Goal: Transaction & Acquisition: Download file/media

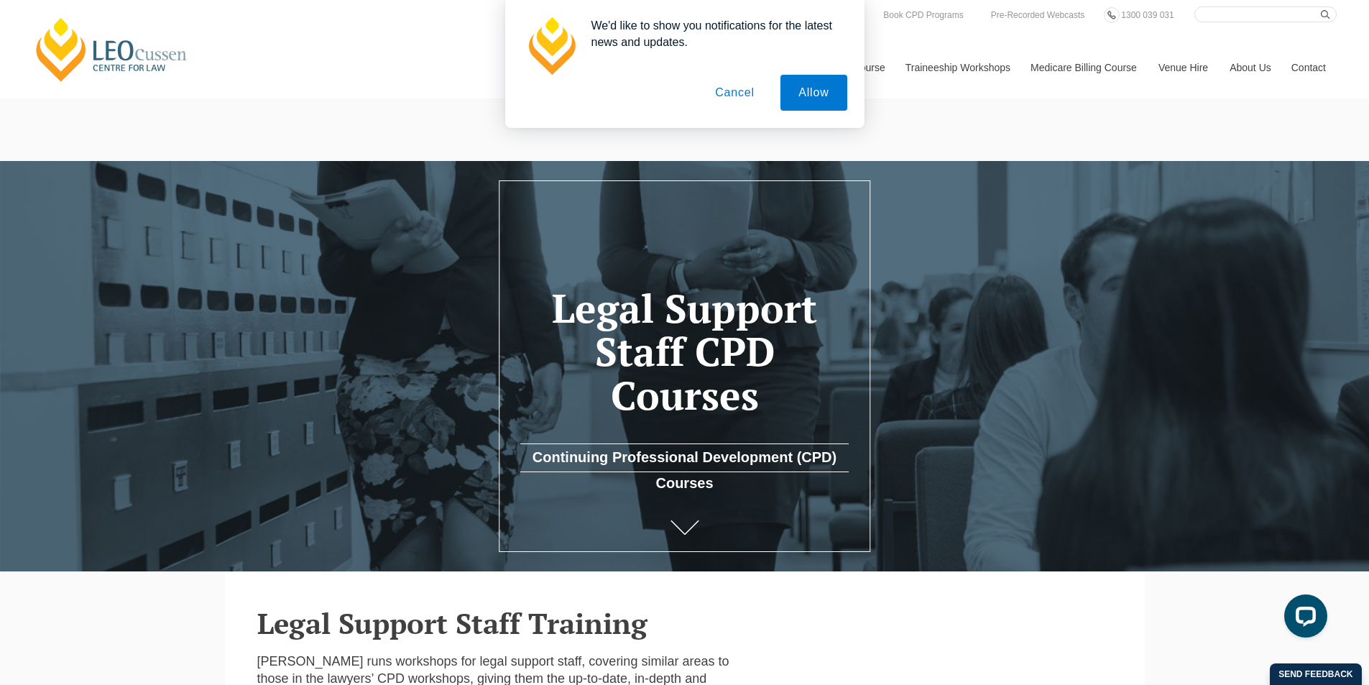
click at [745, 94] on button "Cancel" at bounding box center [734, 93] width 75 height 36
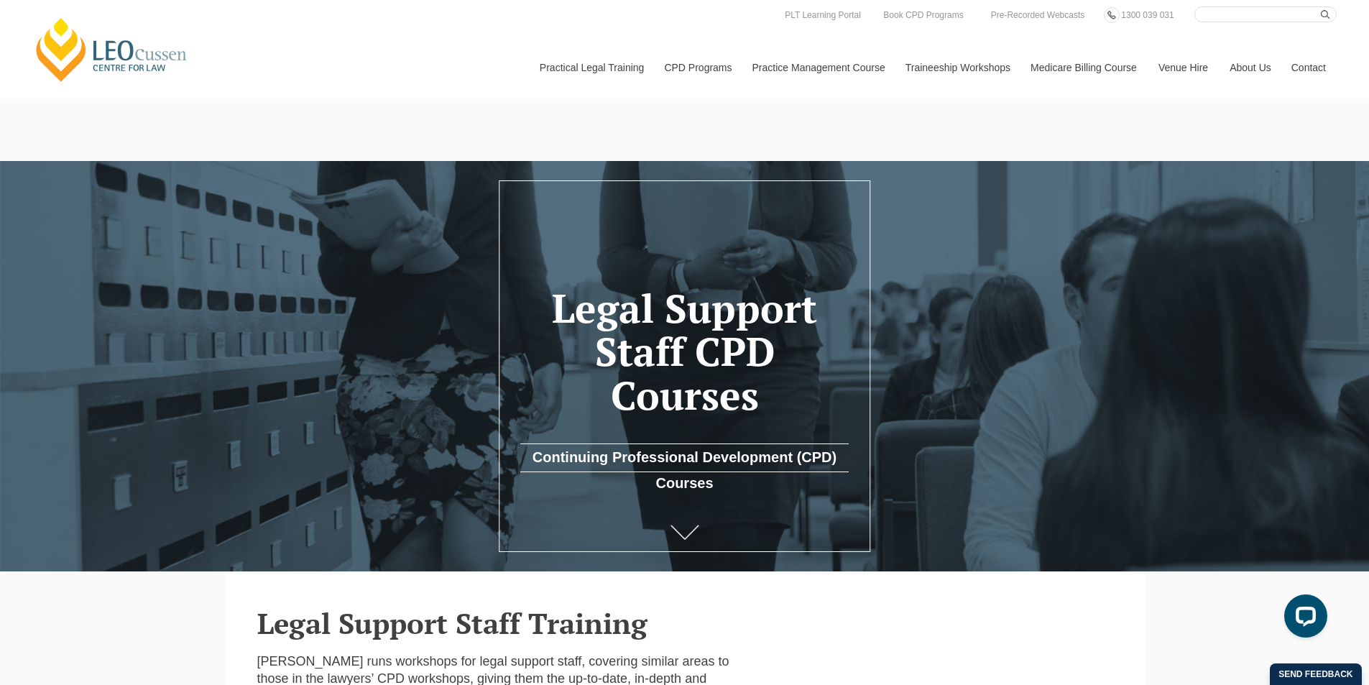
click at [684, 526] on icon at bounding box center [685, 533] width 29 height 14
click at [696, 444] on link "Continuing Professional Development (CPD) Courses" at bounding box center [684, 458] width 329 height 29
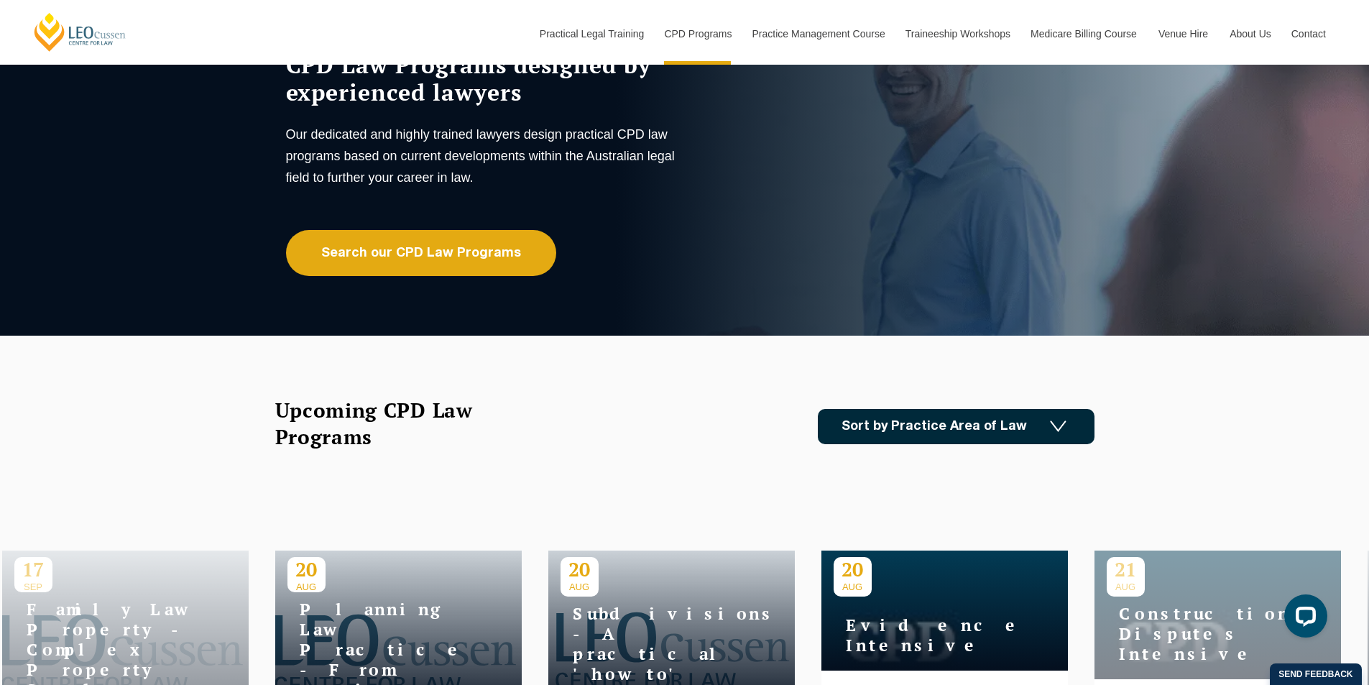
scroll to position [144, 0]
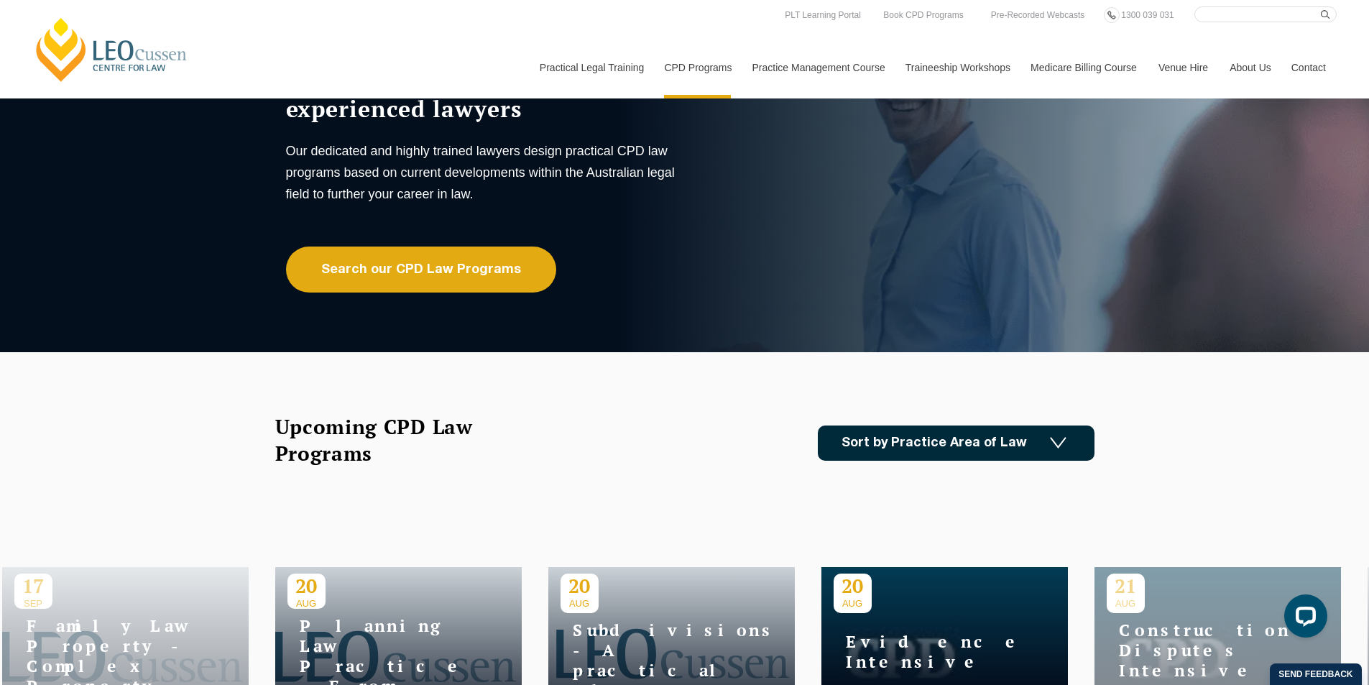
click at [1010, 426] on link "Sort by Practice Area of Law" at bounding box center [956, 443] width 277 height 35
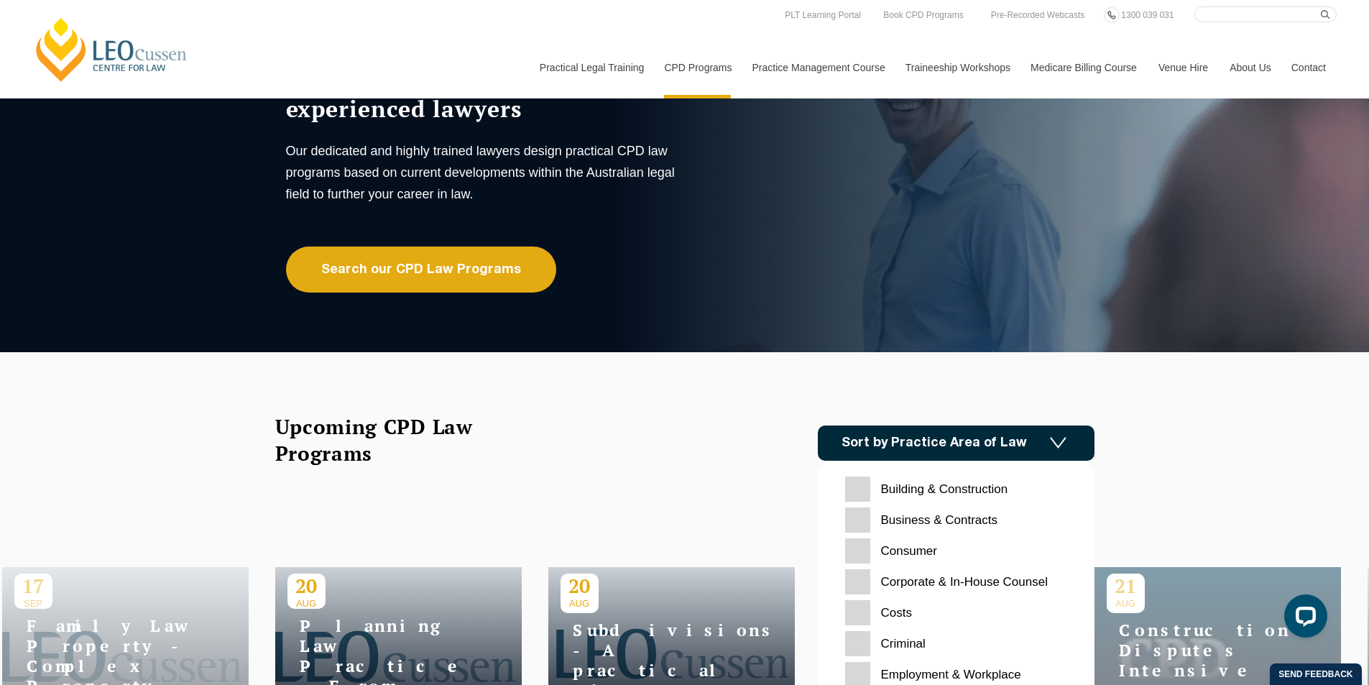
click at [868, 508] on Contracts "Business & Contracts" at bounding box center [956, 520] width 222 height 25
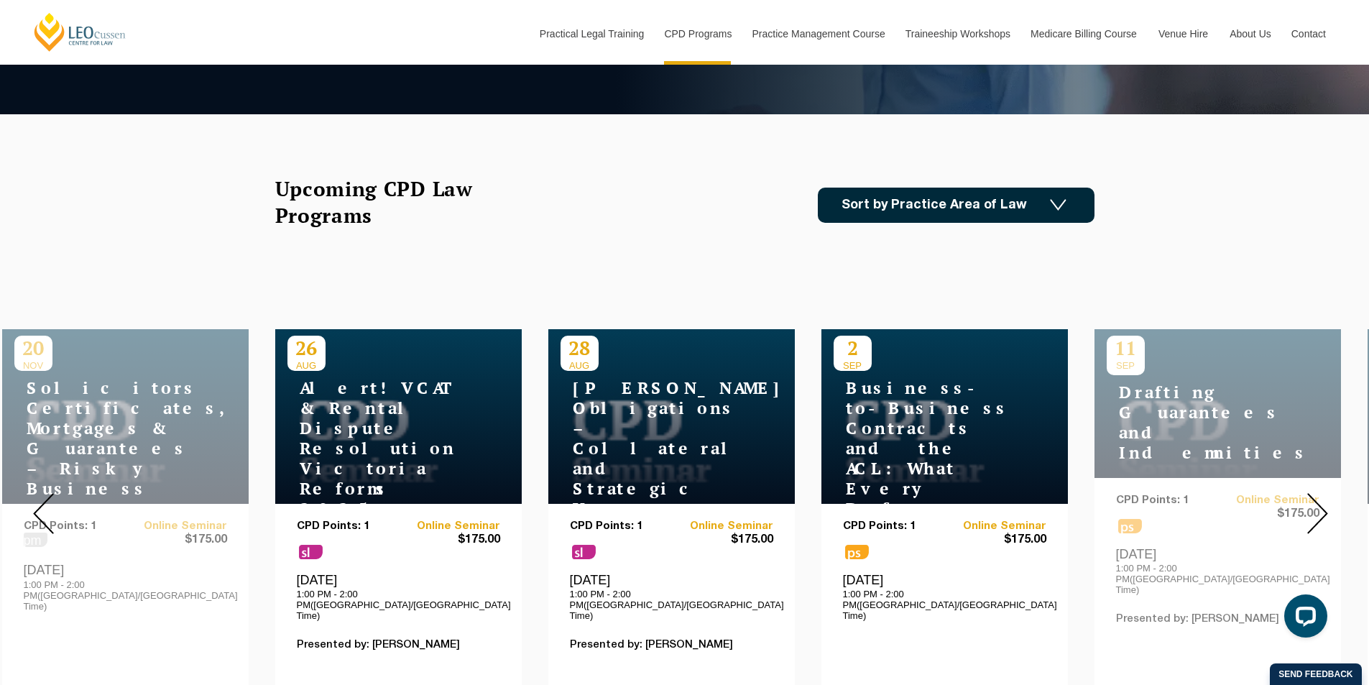
scroll to position [503, 0]
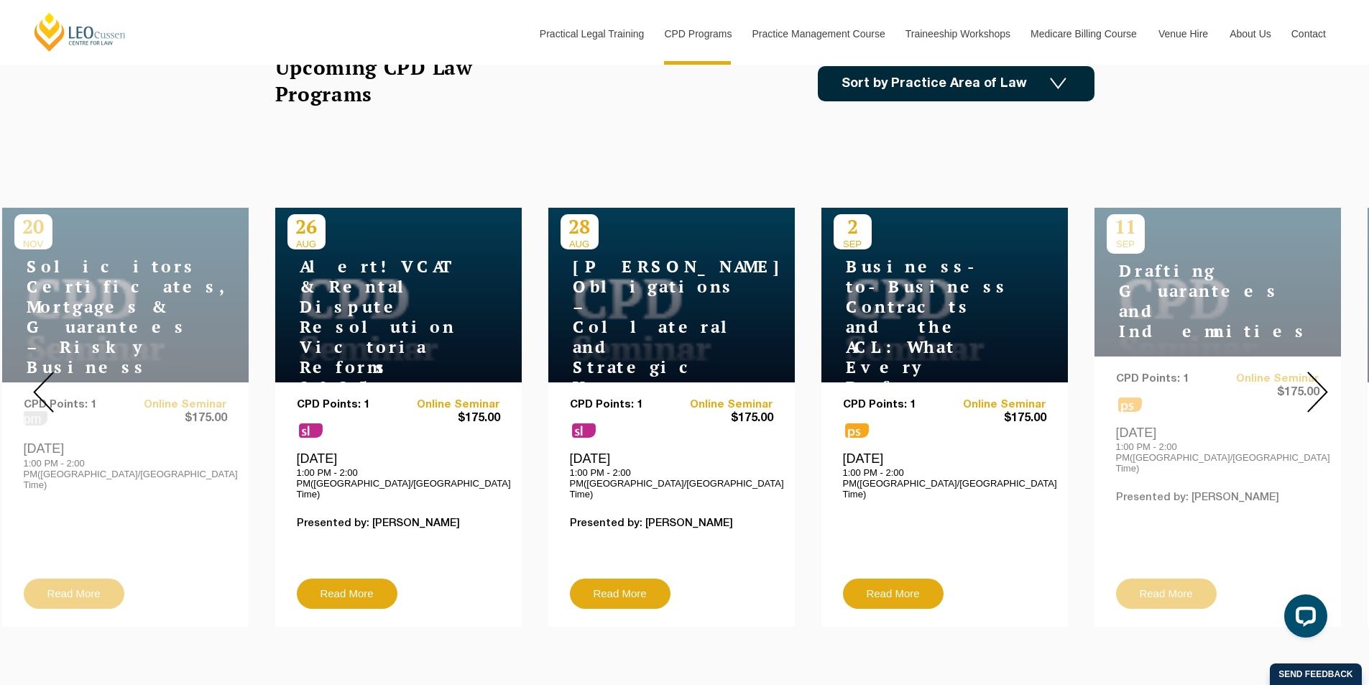
click at [1316, 372] on img at bounding box center [1318, 392] width 21 height 41
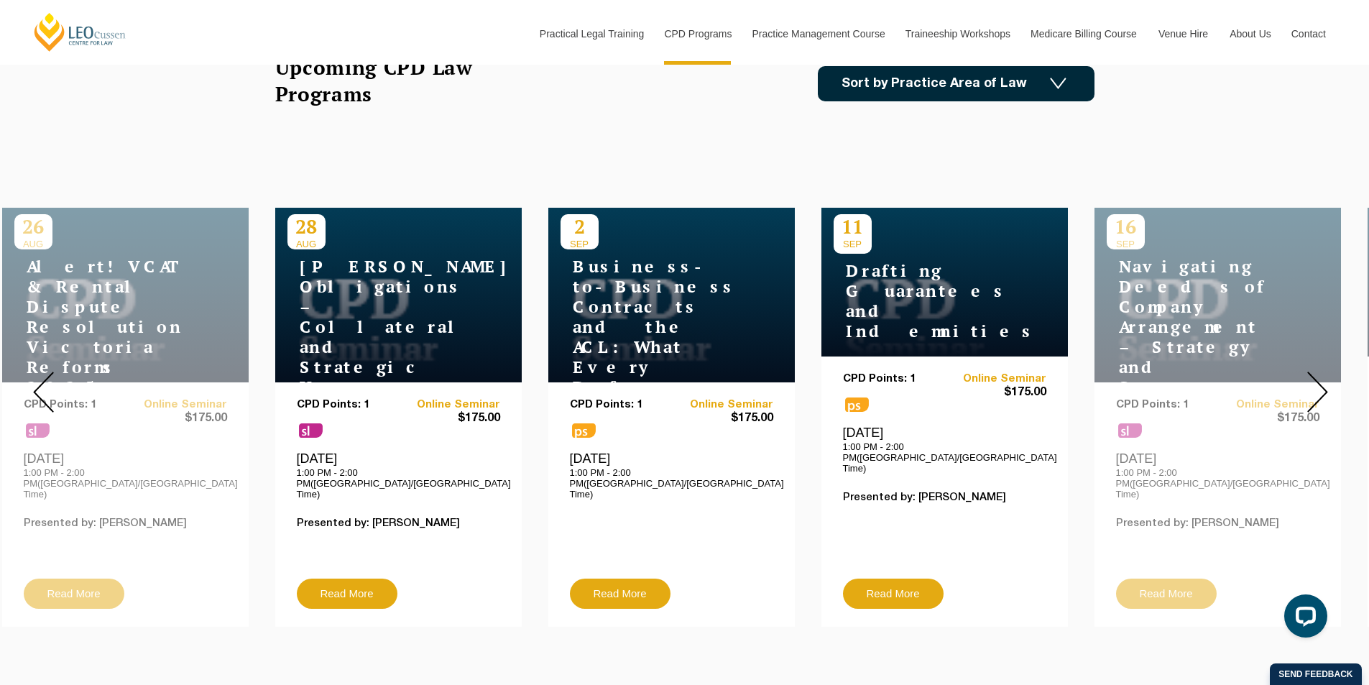
click at [1316, 372] on img at bounding box center [1318, 392] width 21 height 41
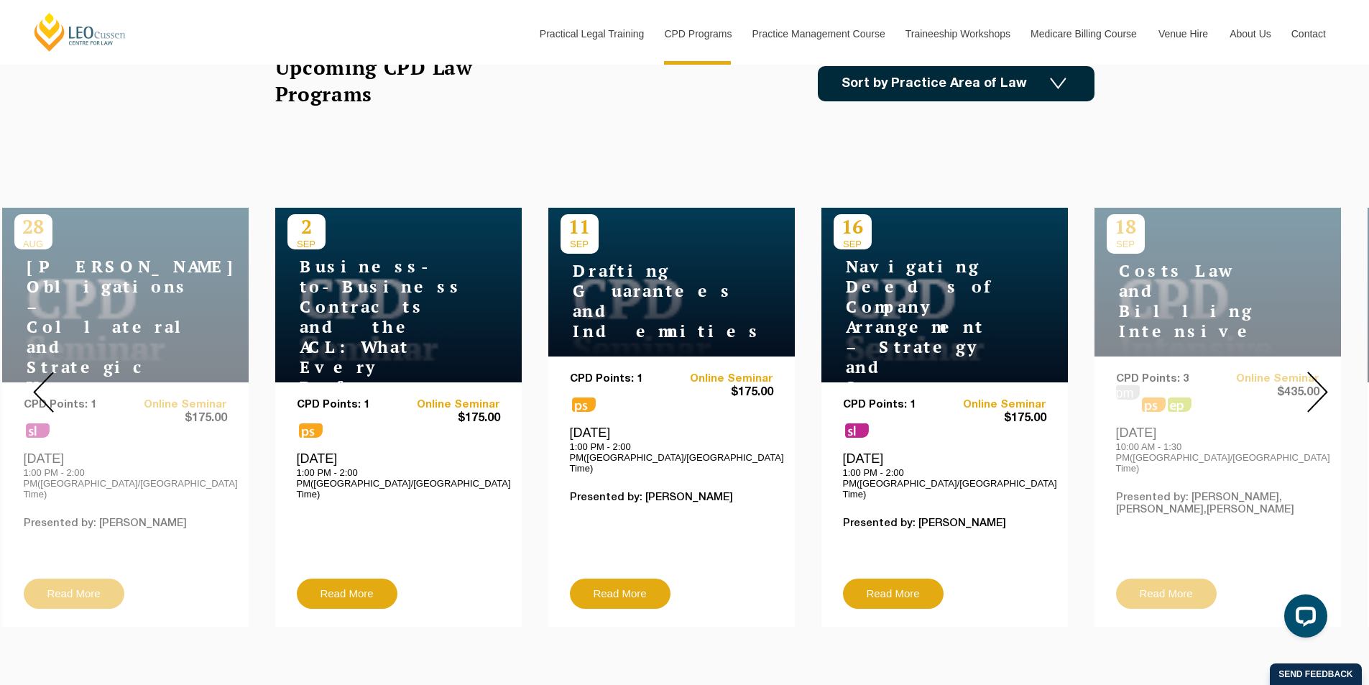
click at [1316, 372] on img at bounding box center [1318, 392] width 21 height 41
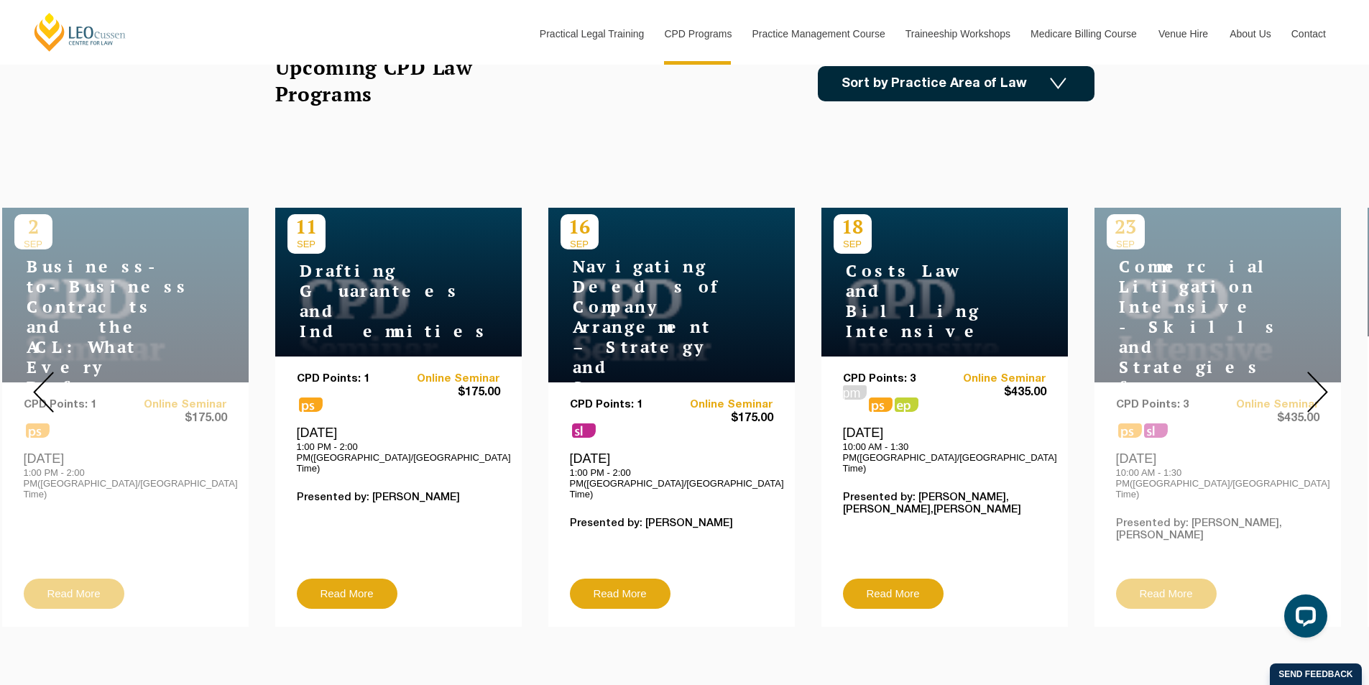
click at [1316, 372] on img at bounding box center [1318, 392] width 21 height 41
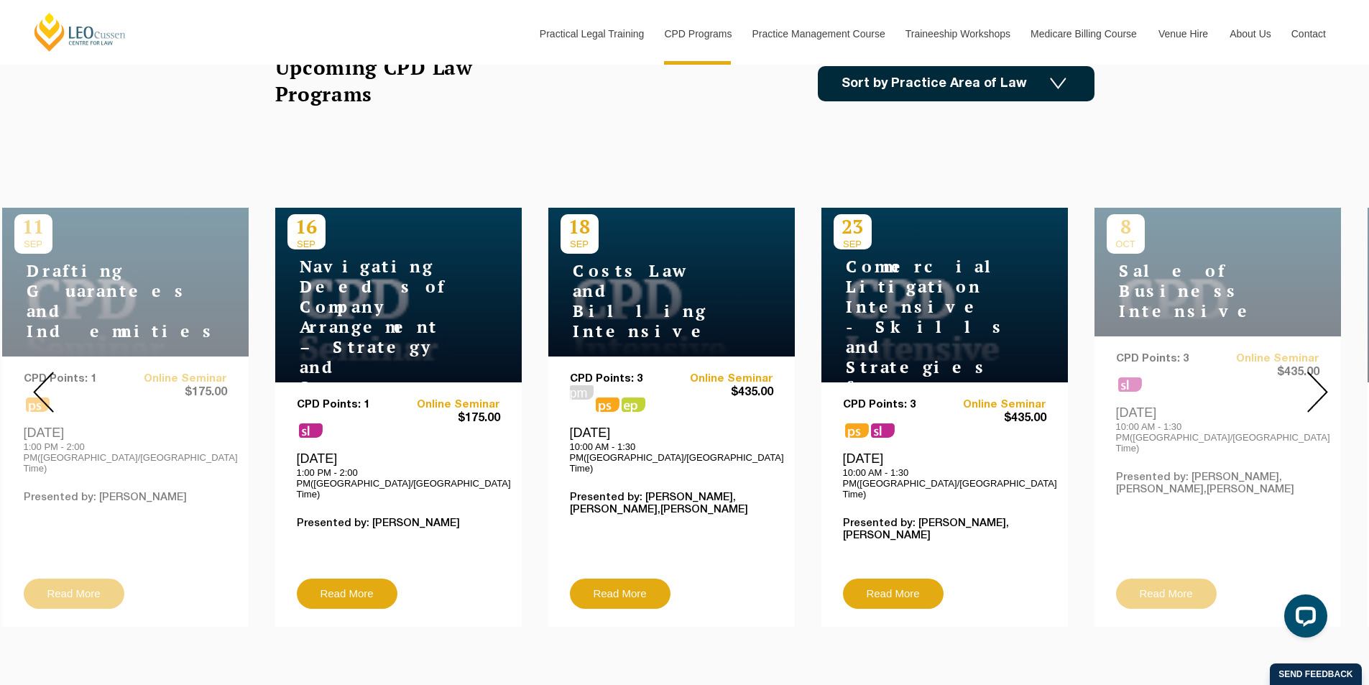
click at [1316, 372] on img at bounding box center [1318, 392] width 21 height 41
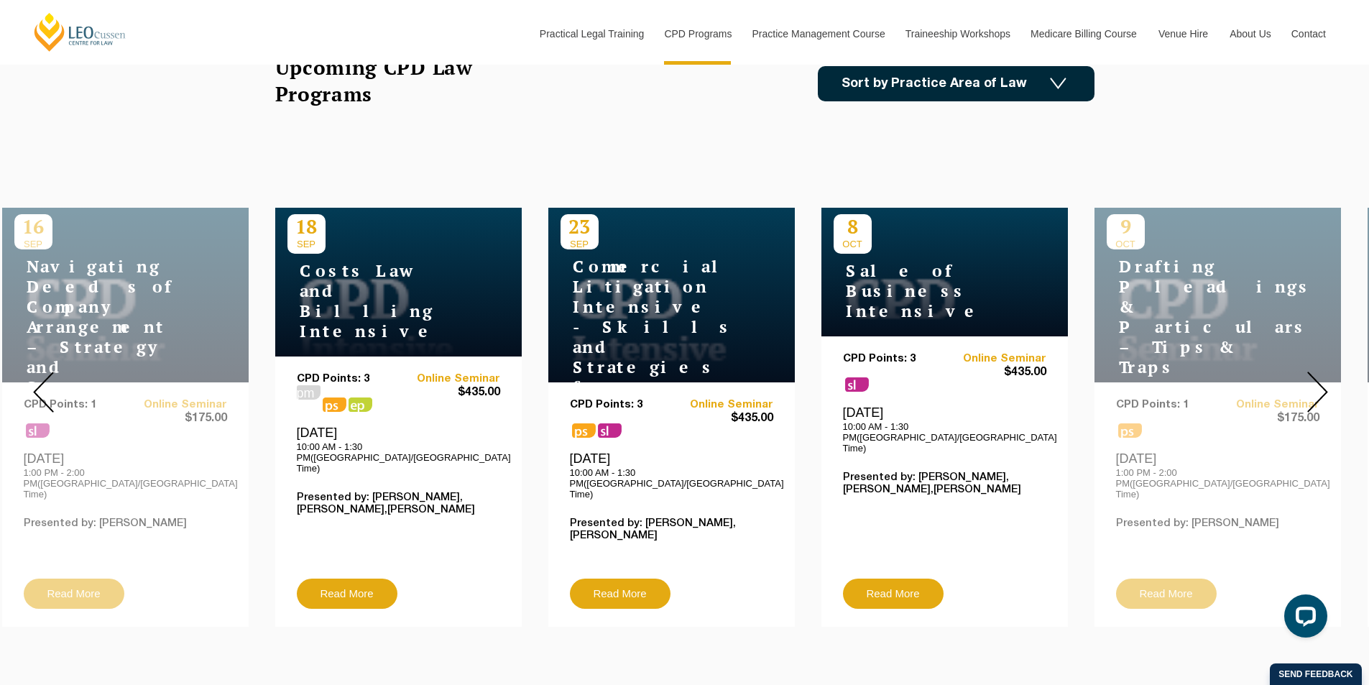
click at [1316, 372] on img at bounding box center [1318, 392] width 21 height 41
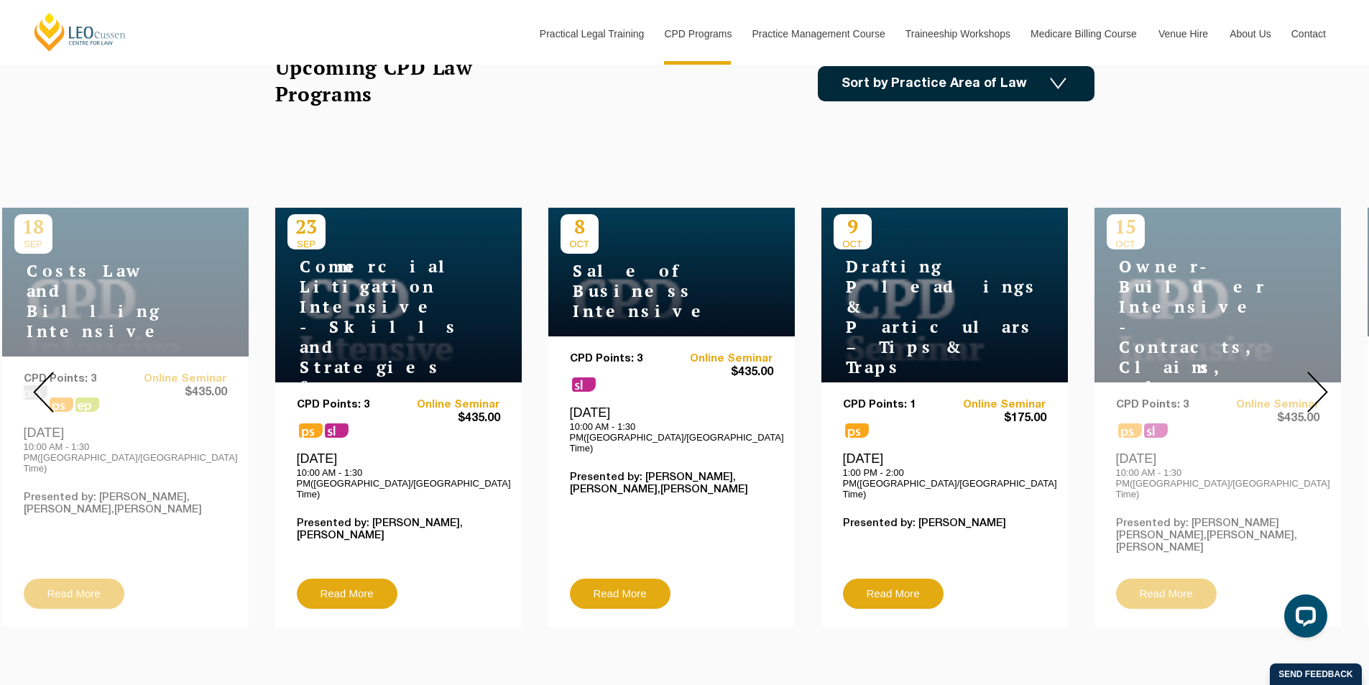
click at [1316, 372] on img at bounding box center [1318, 392] width 21 height 41
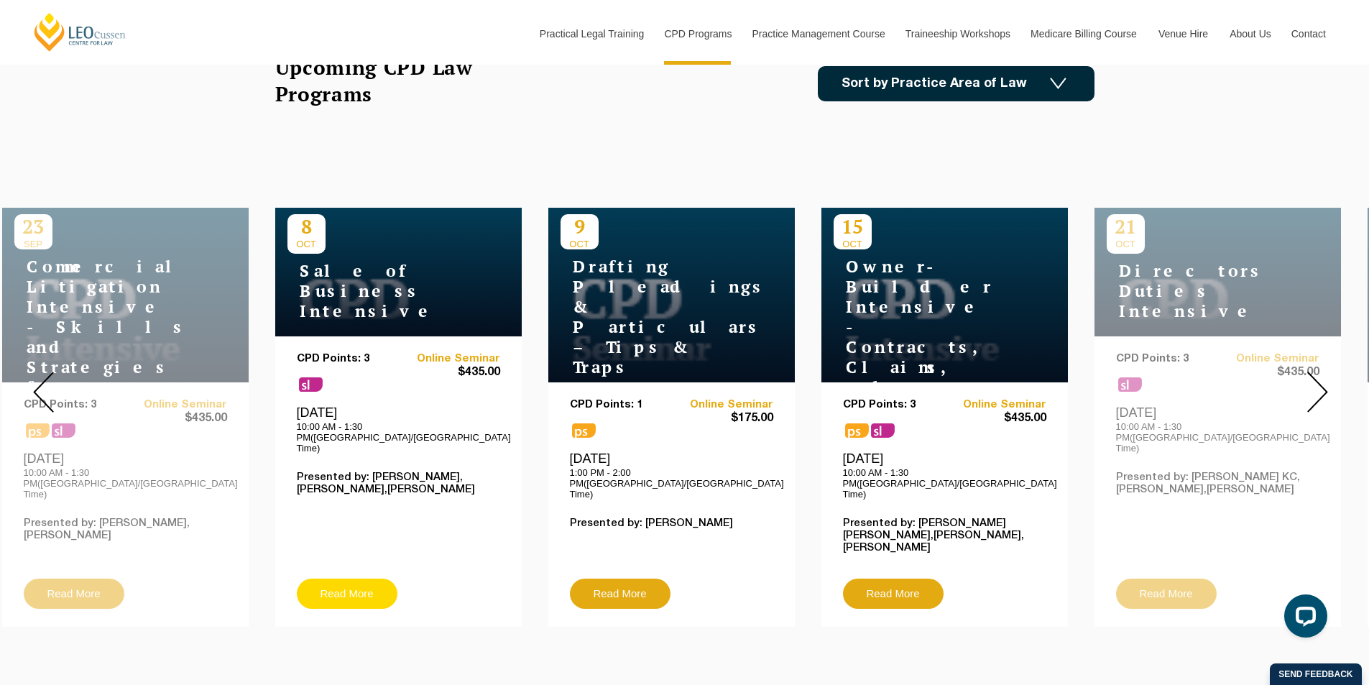
click at [341, 579] on link "Read More" at bounding box center [347, 594] width 101 height 30
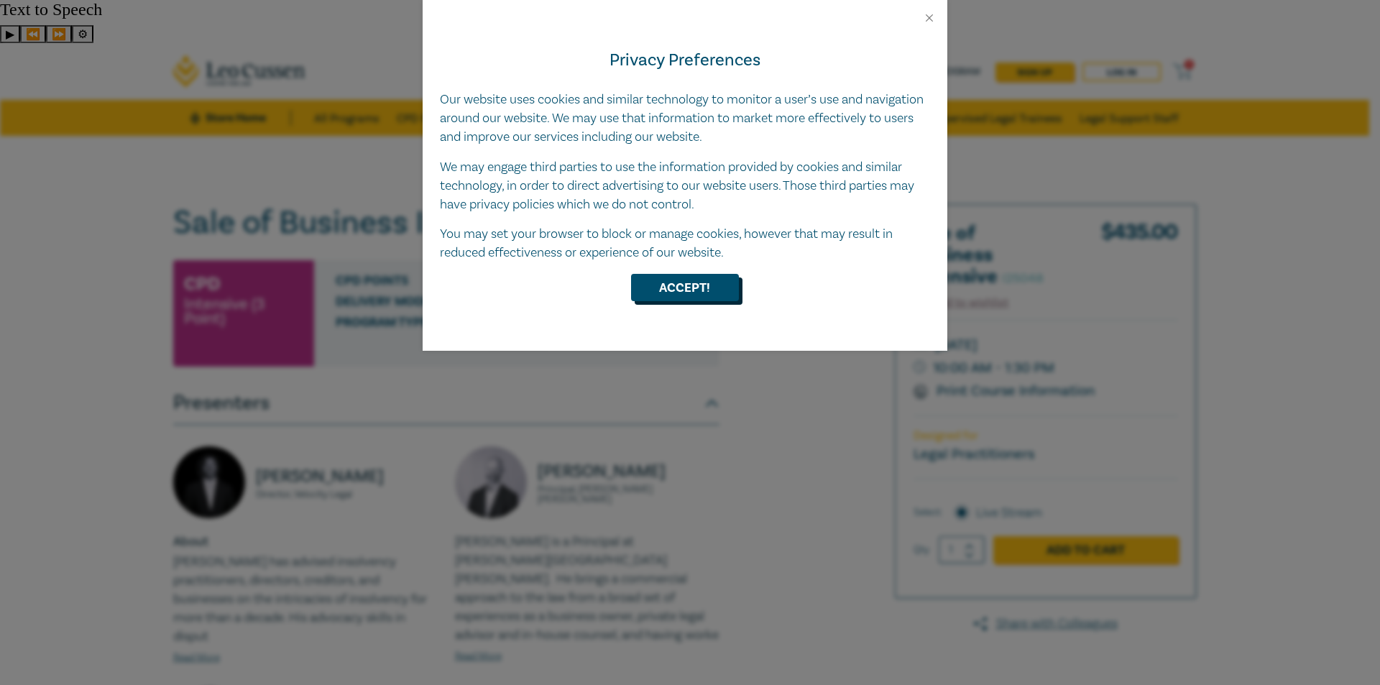
click at [662, 285] on button "Accept!" at bounding box center [685, 287] width 108 height 27
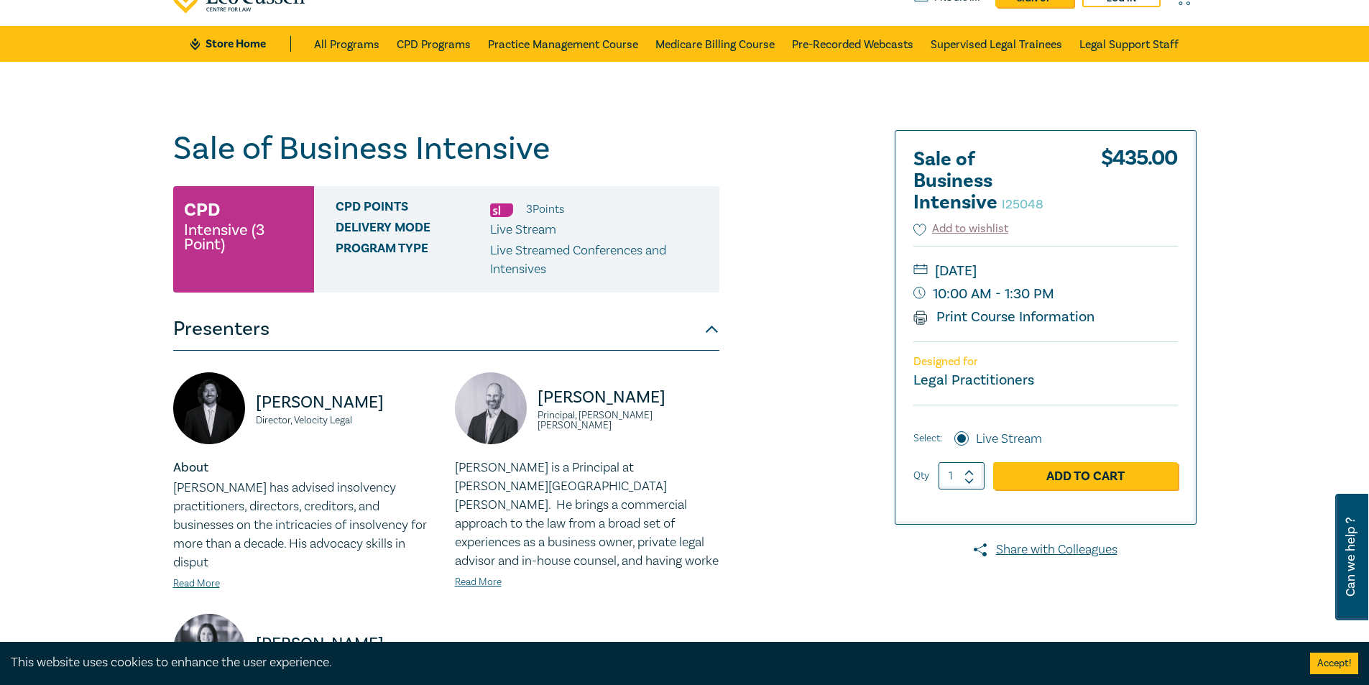
scroll to position [72, 0]
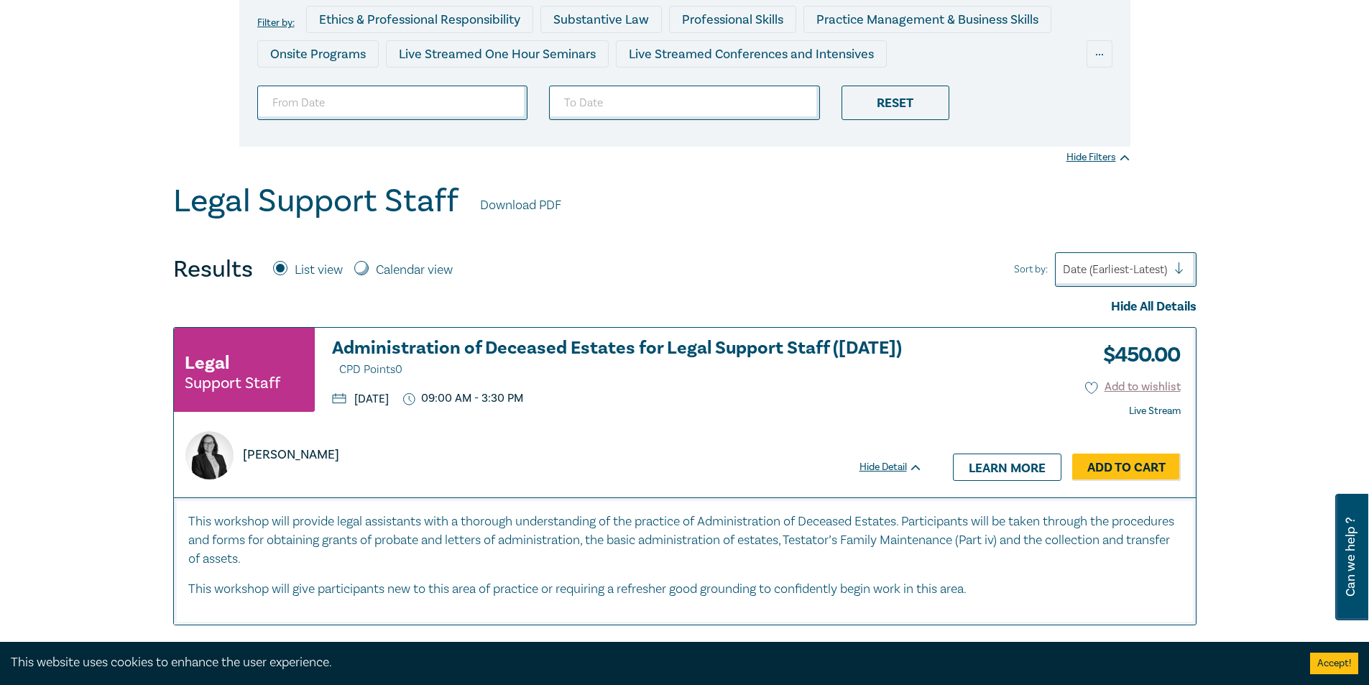
scroll to position [216, 0]
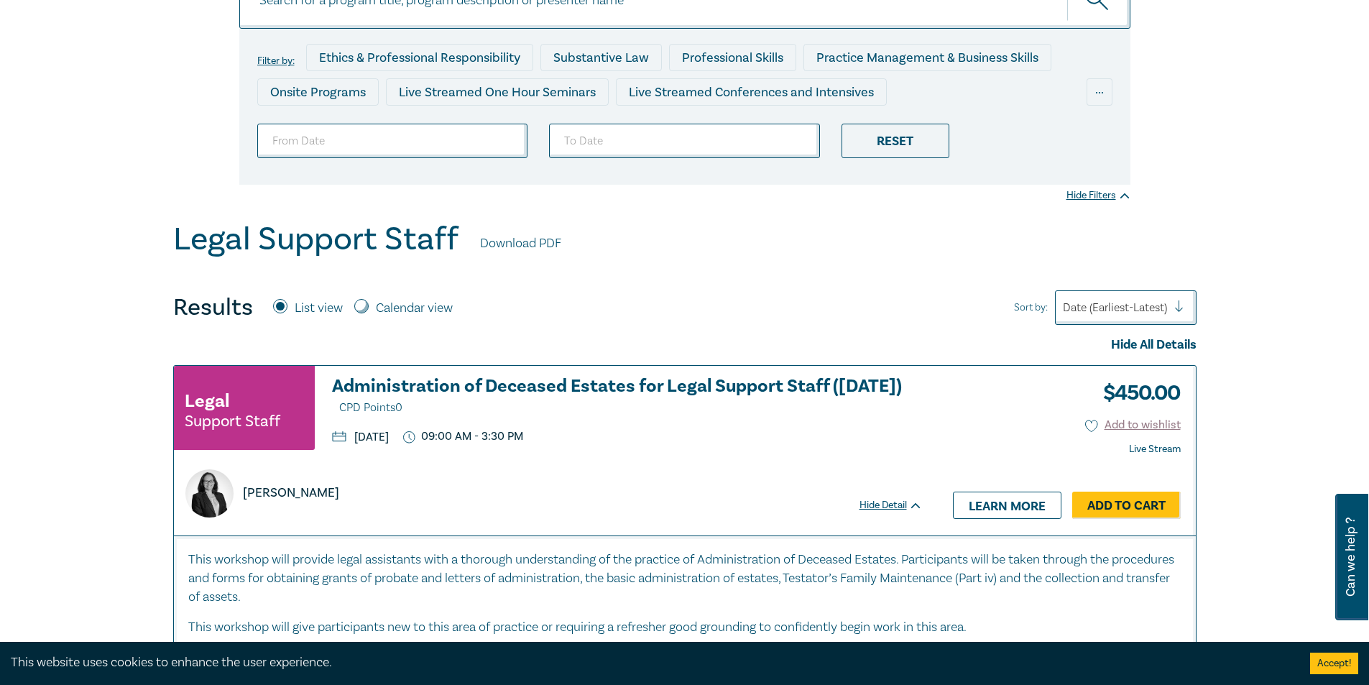
click at [508, 234] on link "Download PDF" at bounding box center [520, 243] width 81 height 19
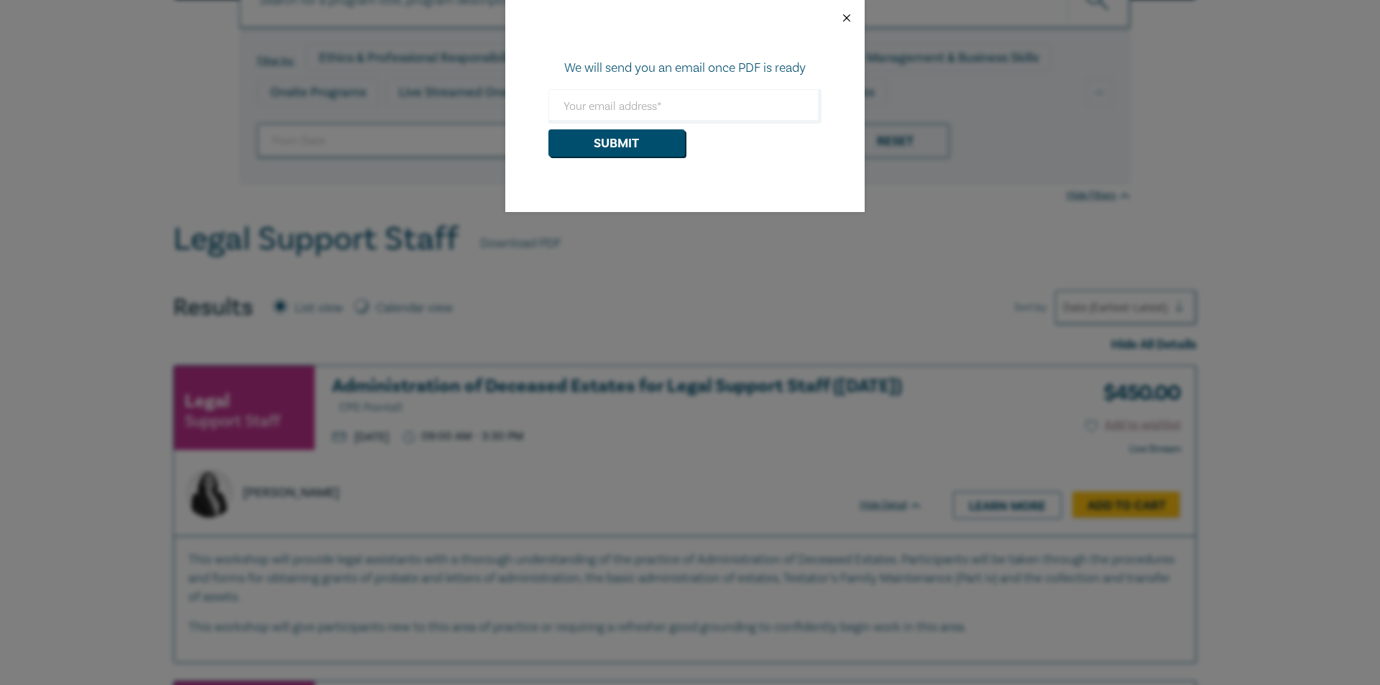
click at [845, 15] on button "Close" at bounding box center [846, 18] width 13 height 13
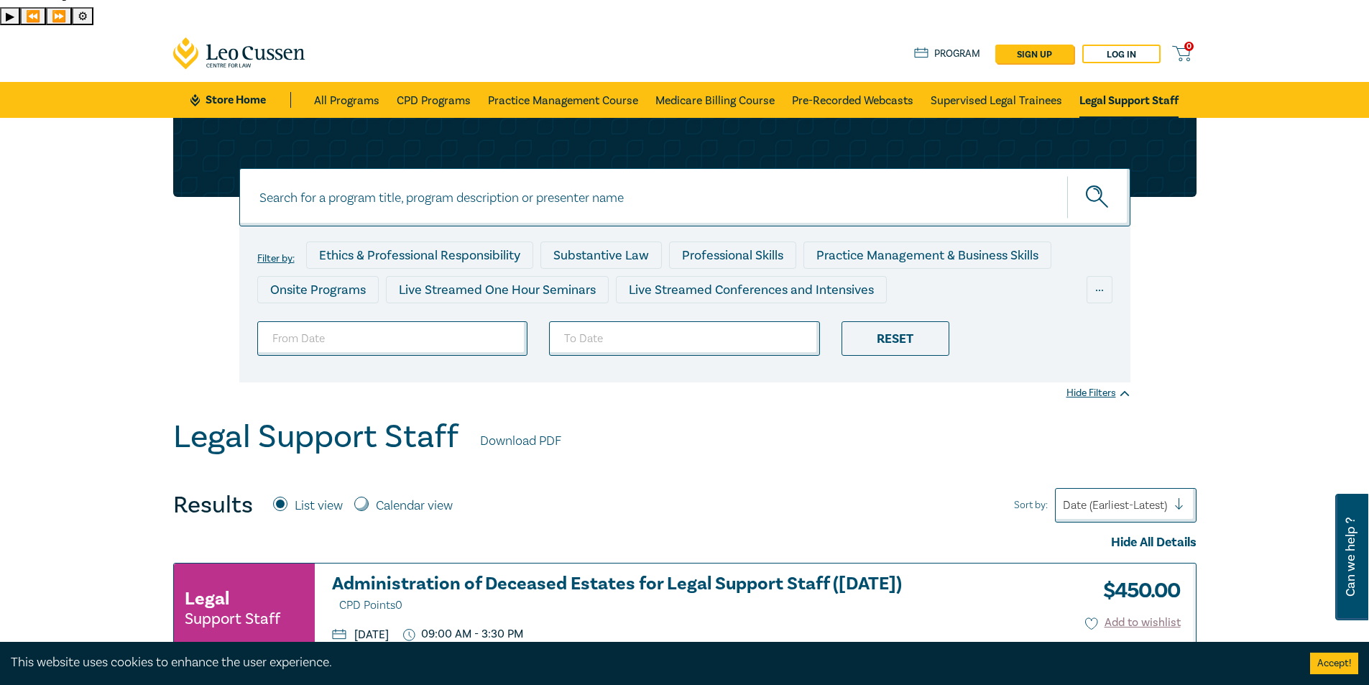
scroll to position [0, 0]
